Goal: Transaction & Acquisition: Purchase product/service

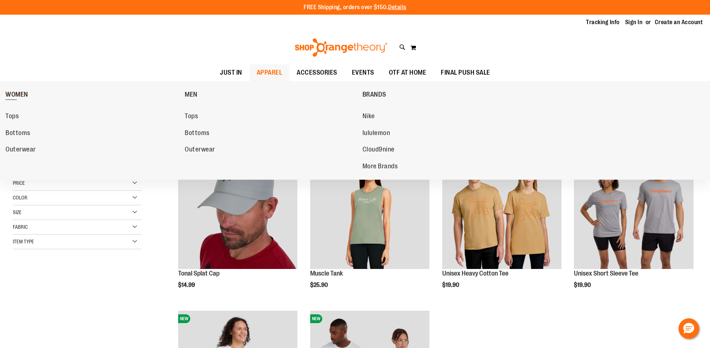
type input "**********"
click at [7, 89] on link "WOMEN" at bounding box center [93, 94] width 176 height 19
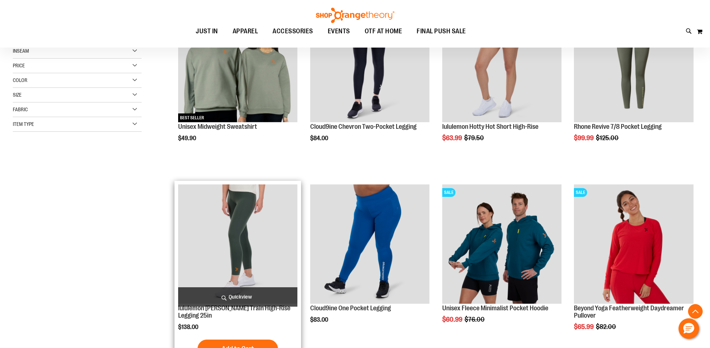
scroll to position [149, 0]
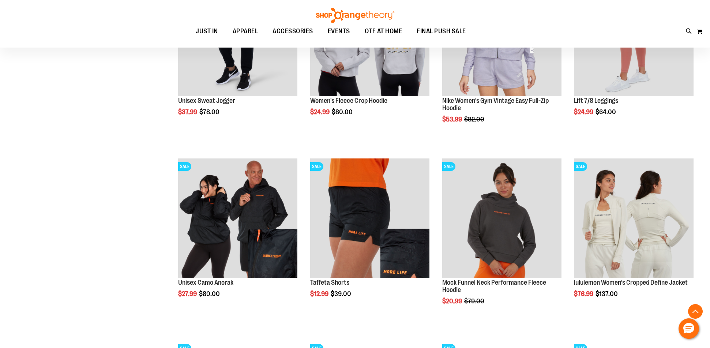
scroll to position [752, 0]
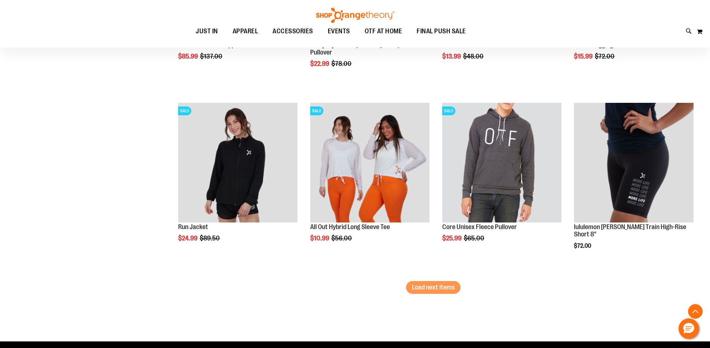
scroll to position [1522, 0]
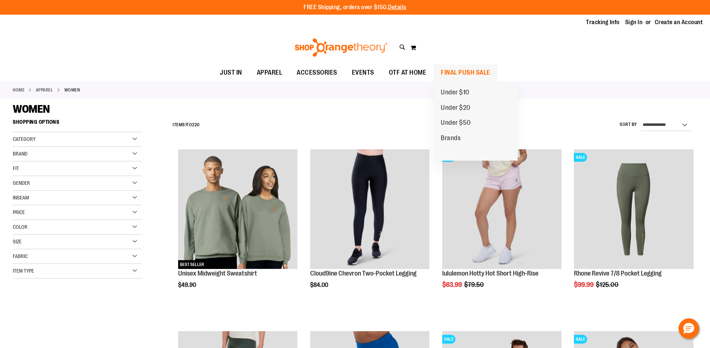
type input "**********"
click at [445, 74] on span "FINAL PUSH SALE" at bounding box center [465, 72] width 49 height 16
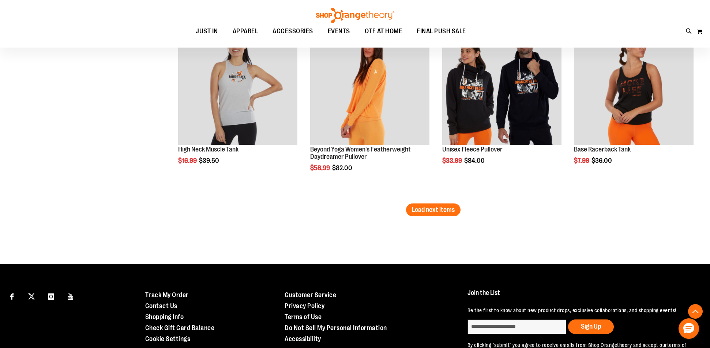
scroll to position [1579, 0]
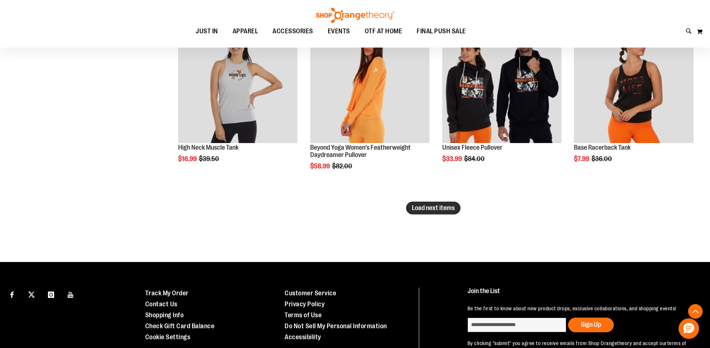
type input "**********"
click at [426, 207] on span "Load next items" at bounding box center [433, 207] width 43 height 7
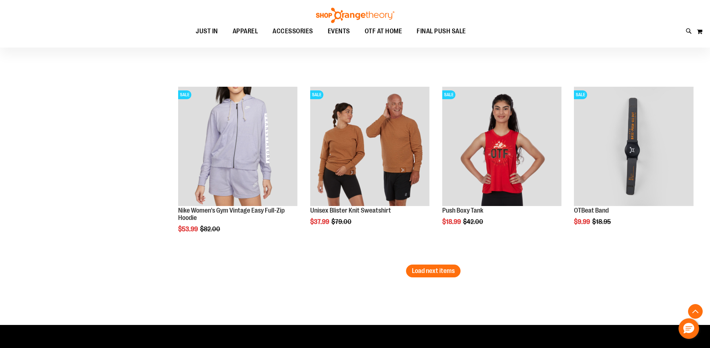
scroll to position [2061, 0]
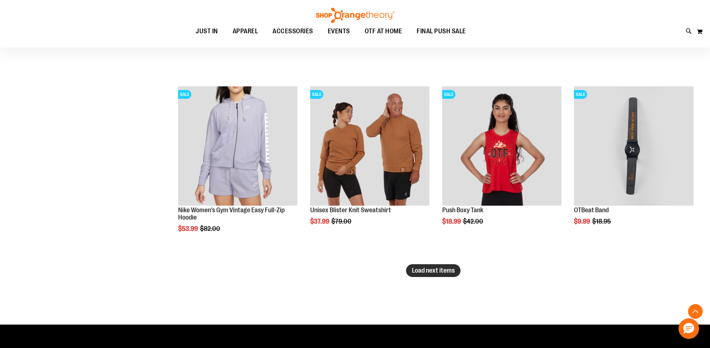
click at [456, 270] on button "Load next items" at bounding box center [433, 270] width 55 height 13
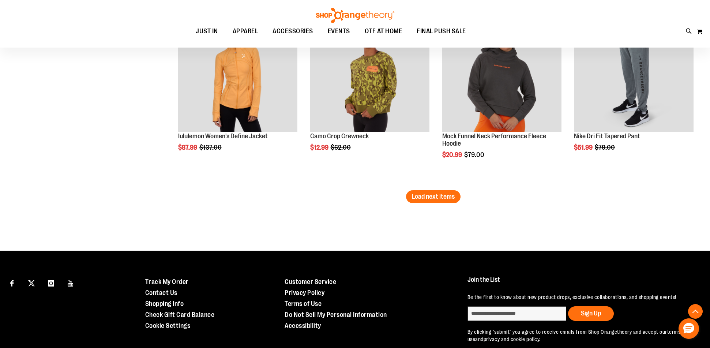
scroll to position [2681, 0]
click at [430, 199] on span "Load next items" at bounding box center [433, 195] width 43 height 7
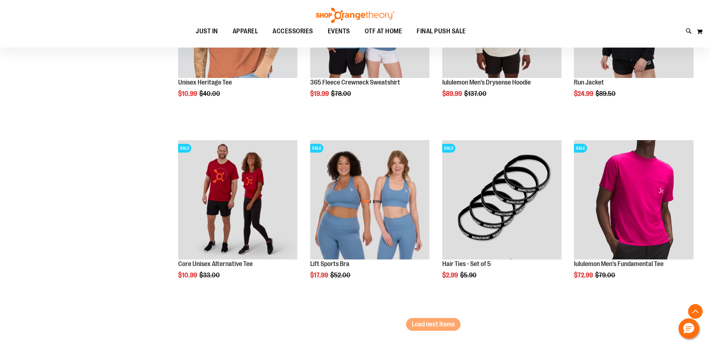
scroll to position [3193, 0]
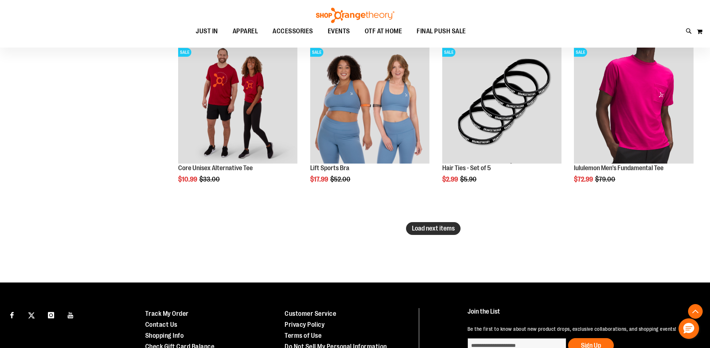
click at [438, 232] on span "Load next items" at bounding box center [433, 228] width 43 height 7
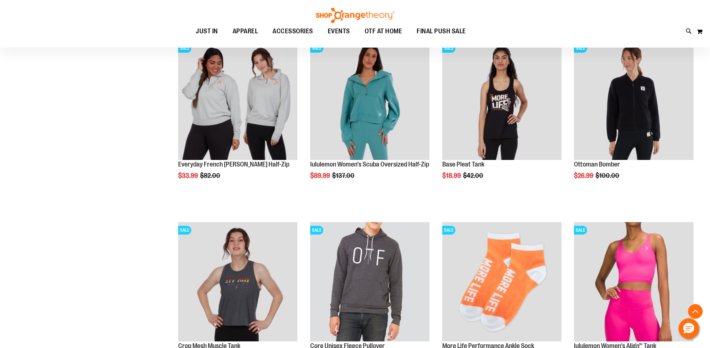
scroll to position [3379, 0]
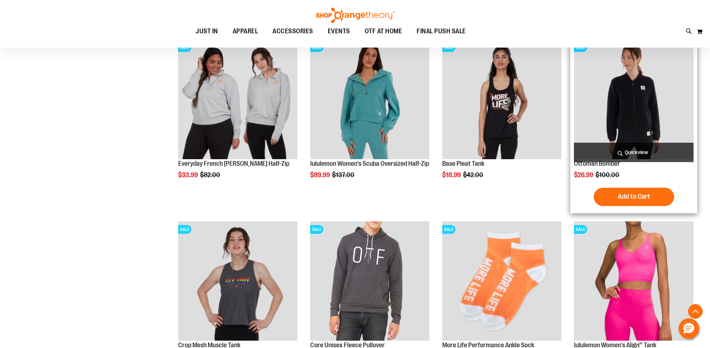
click at [633, 126] on img "product" at bounding box center [634, 100] width 120 height 120
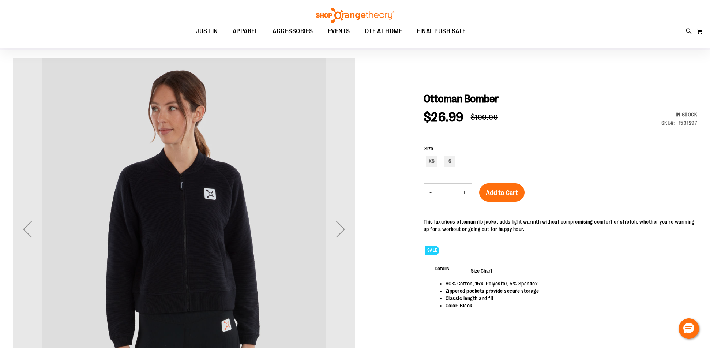
scroll to position [51, 0]
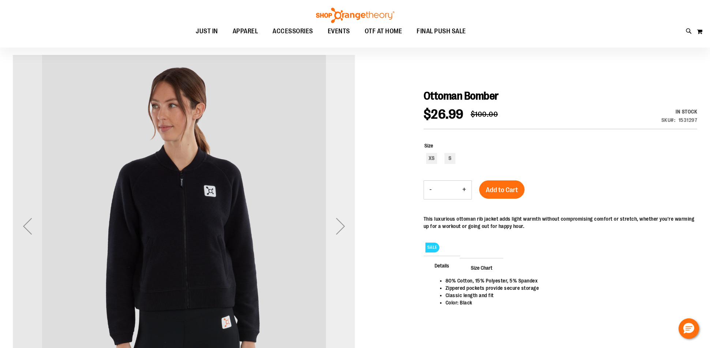
type input "**********"
click at [339, 232] on div "Next" at bounding box center [340, 225] width 29 height 29
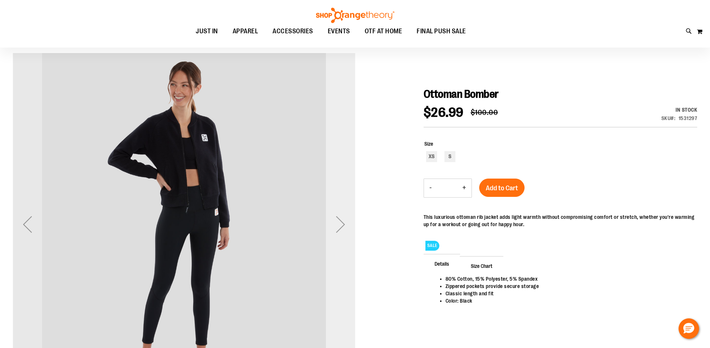
click at [339, 232] on div "Next" at bounding box center [340, 224] width 29 height 29
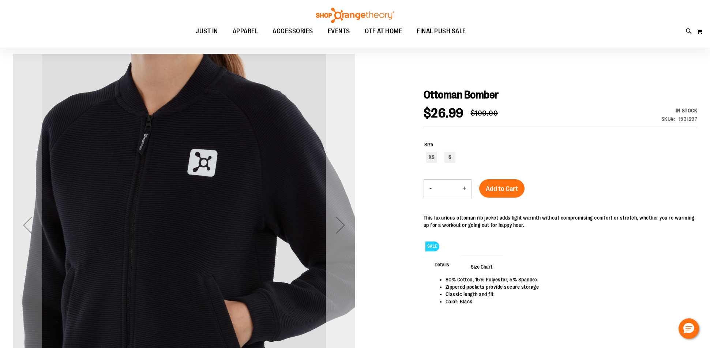
click at [339, 232] on div "Next" at bounding box center [340, 224] width 29 height 29
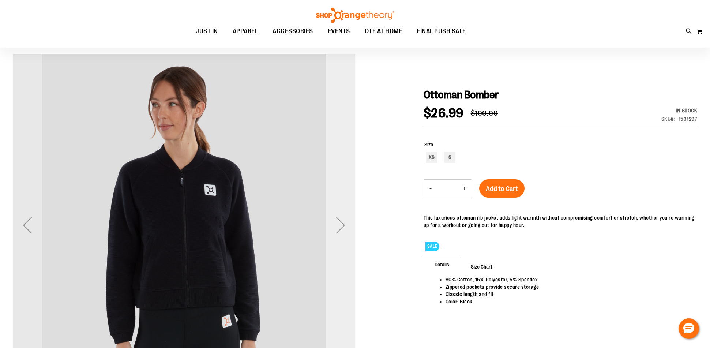
click at [339, 232] on div "Next" at bounding box center [340, 224] width 29 height 29
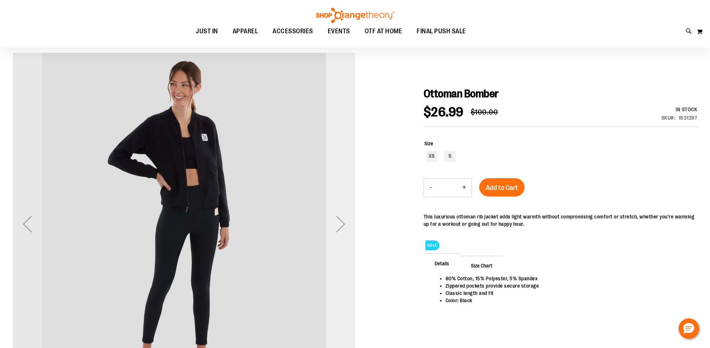
click at [339, 232] on div "Next" at bounding box center [340, 223] width 29 height 29
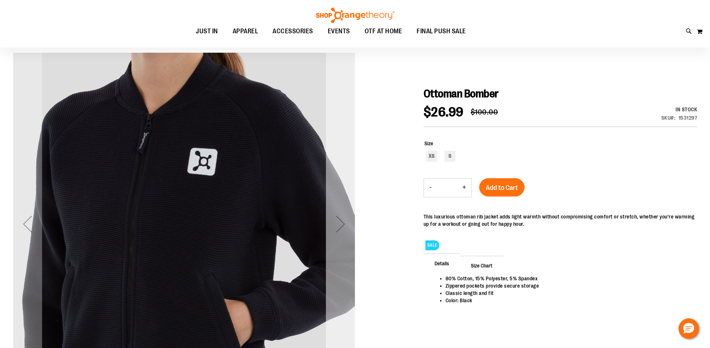
scroll to position [53, 0]
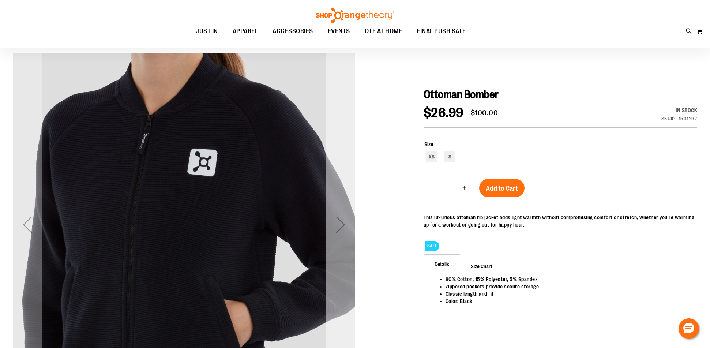
click at [339, 232] on div "Next" at bounding box center [340, 224] width 29 height 29
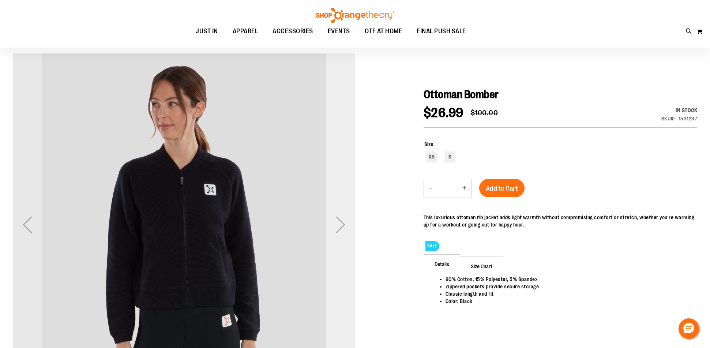
click at [339, 232] on div "Next" at bounding box center [340, 224] width 29 height 29
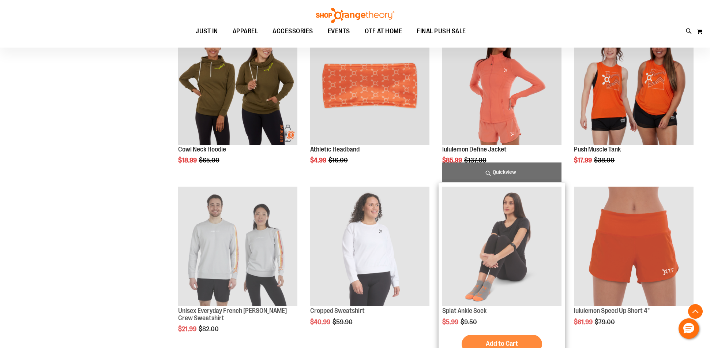
scroll to position [387, 0]
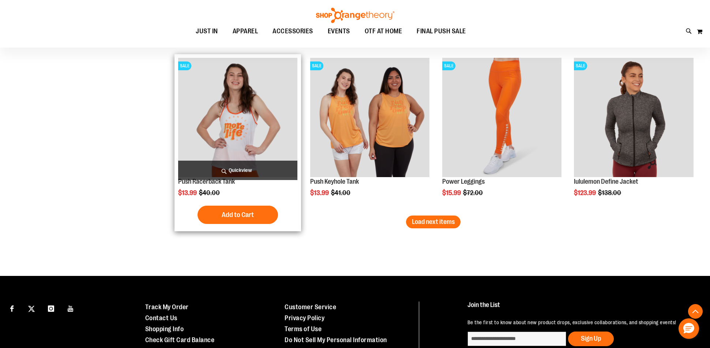
scroll to position [1330, 0]
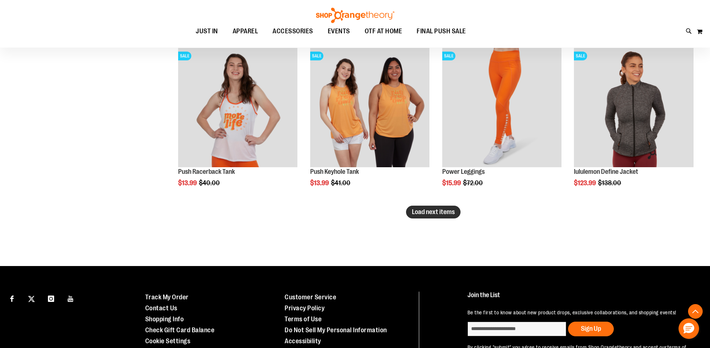
type input "**********"
click at [450, 213] on span "Load next items" at bounding box center [433, 211] width 43 height 7
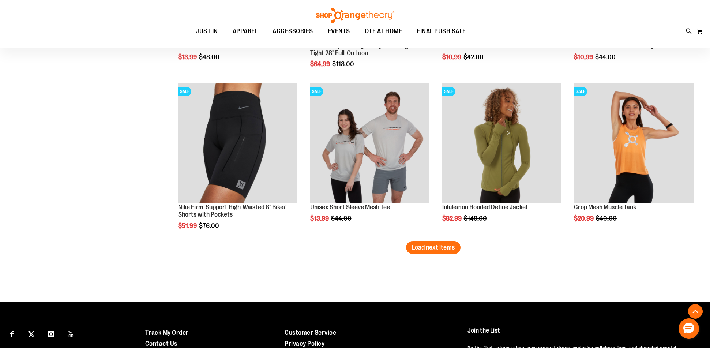
scroll to position [1780, 0]
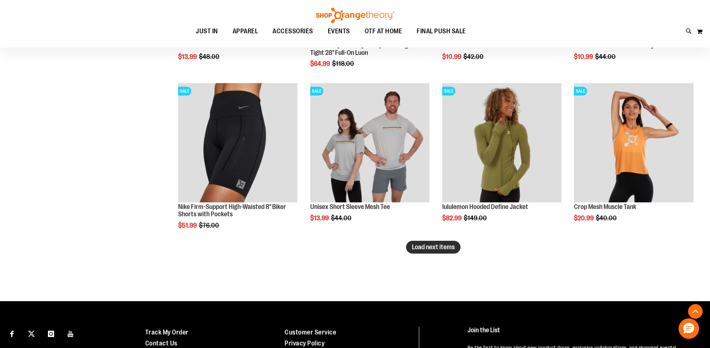
click at [457, 246] on button "Load next items" at bounding box center [433, 247] width 55 height 13
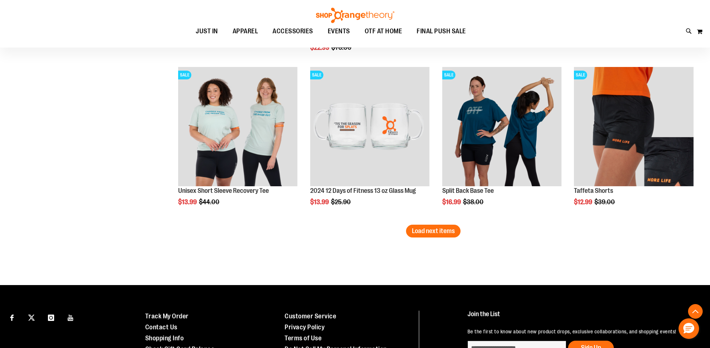
scroll to position [2282, 0]
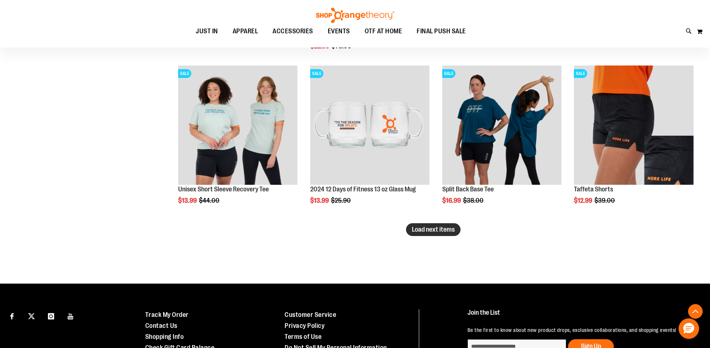
click at [426, 228] on span "Load next items" at bounding box center [433, 229] width 43 height 7
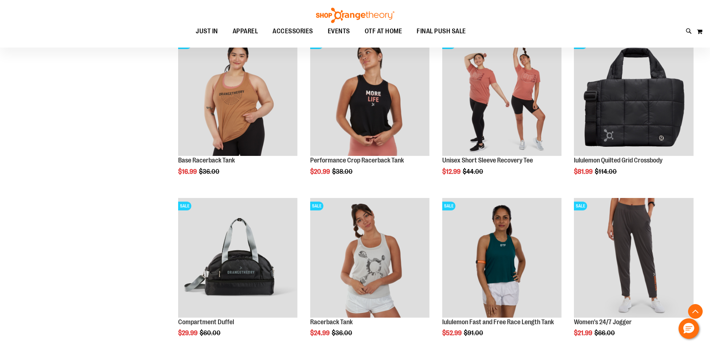
scroll to position [2505, 0]
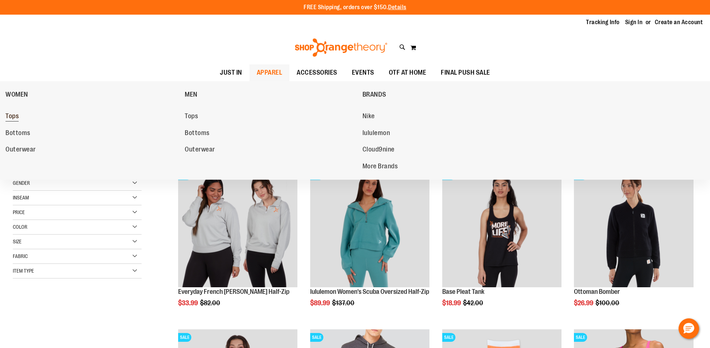
click at [12, 116] on span "Tops" at bounding box center [11, 116] width 13 height 9
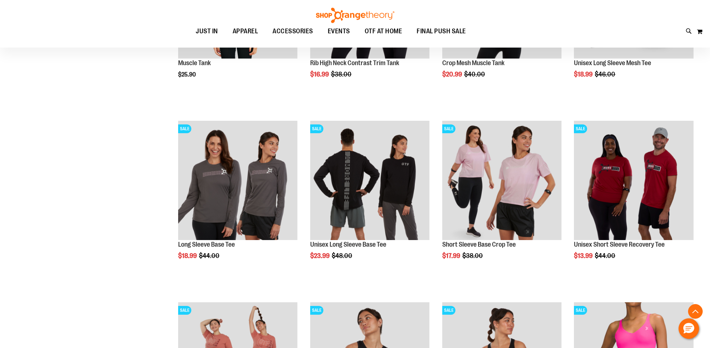
scroll to position [212, 0]
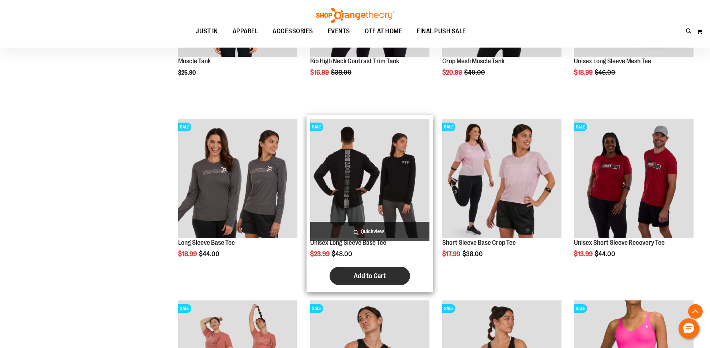
type input "**********"
click at [350, 279] on button "Add to Cart" at bounding box center [370, 276] width 80 height 18
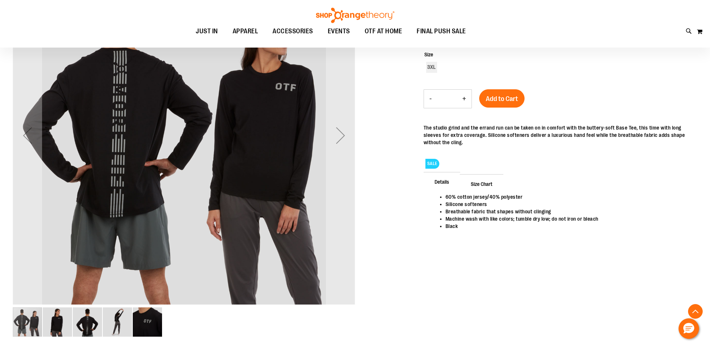
scroll to position [225, 0]
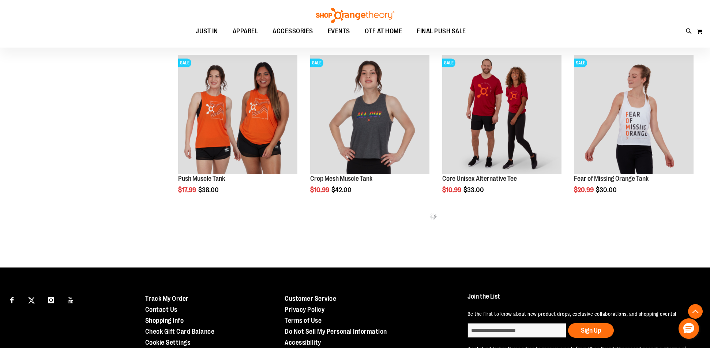
scroll to position [877, 0]
